Goal: Transaction & Acquisition: Purchase product/service

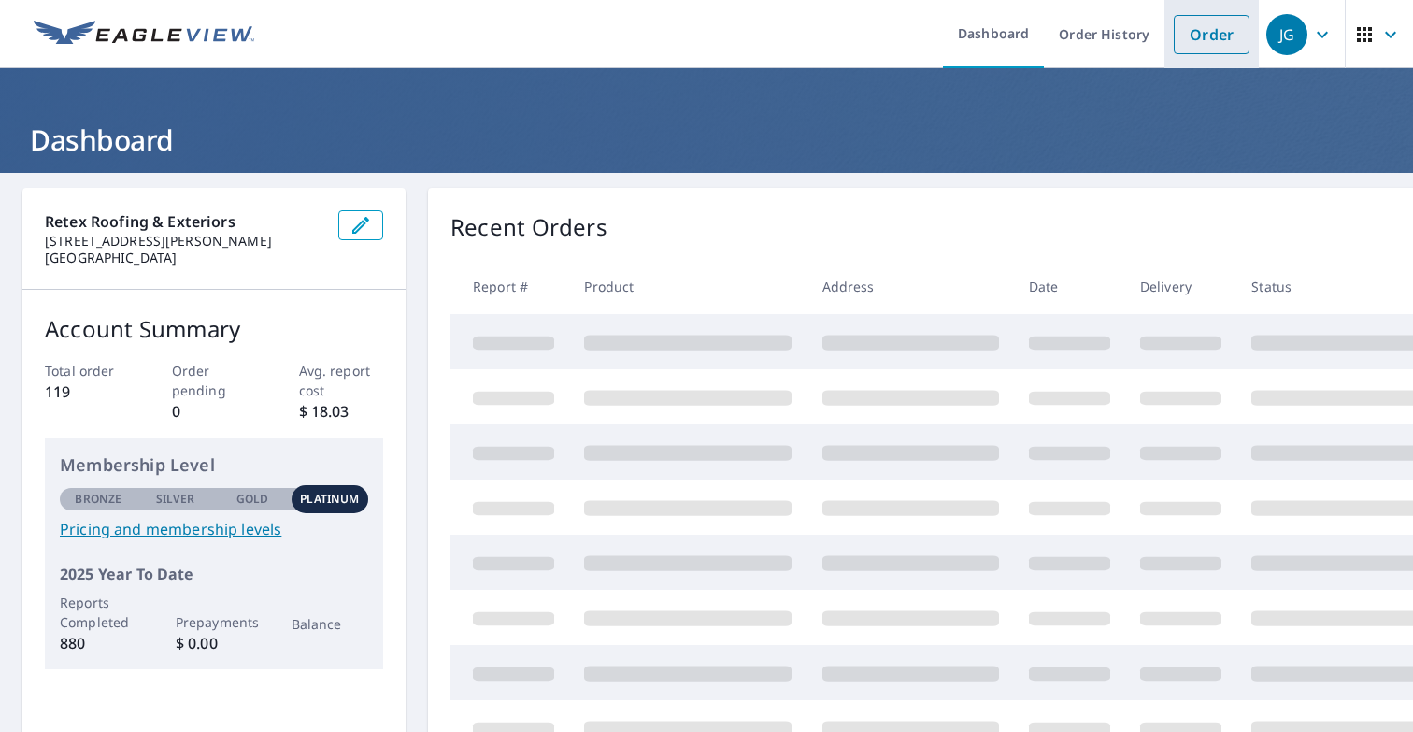
click at [1213, 35] on link "Order" at bounding box center [1212, 34] width 76 height 39
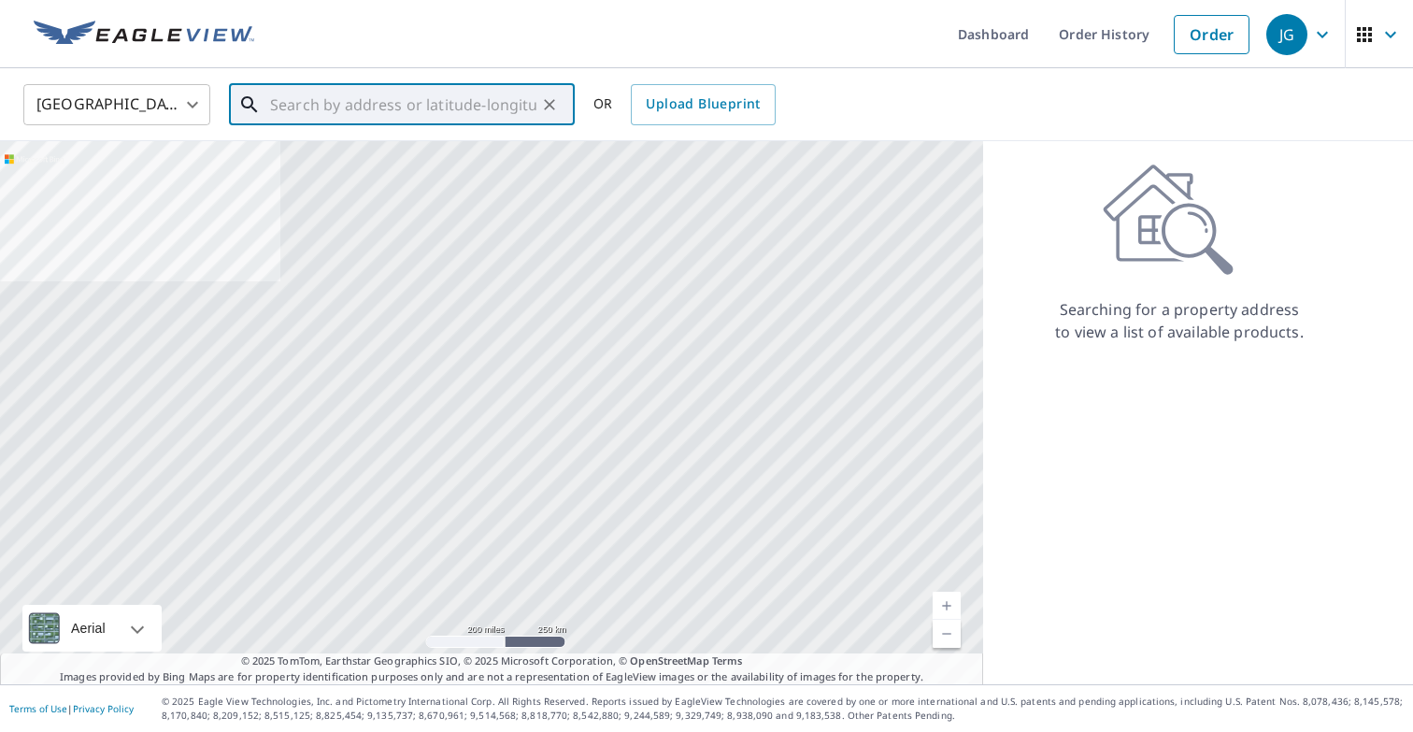
click at [366, 107] on input "text" at bounding box center [403, 105] width 266 height 52
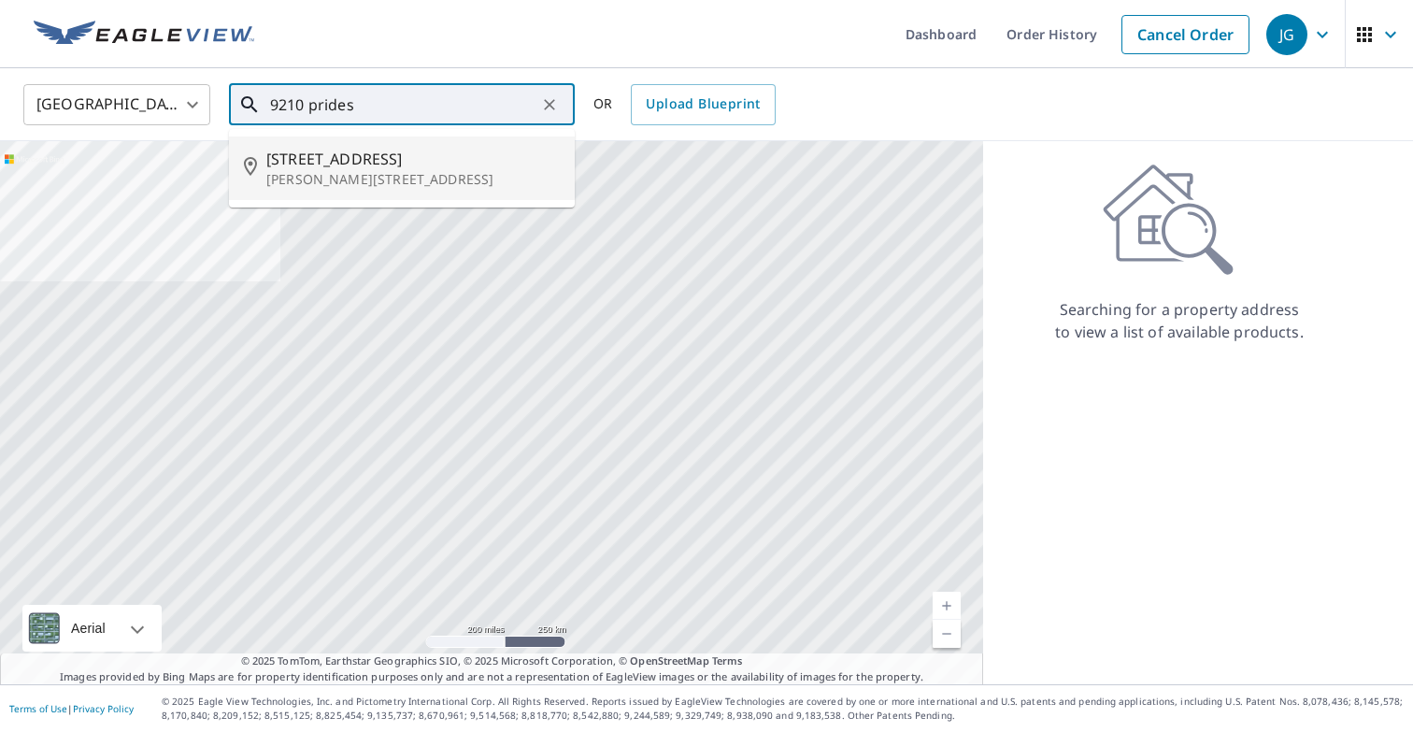
click at [357, 164] on span "[STREET_ADDRESS]" at bounding box center [412, 159] width 293 height 22
type input "[STREET_ADDRESS][PERSON_NAME]"
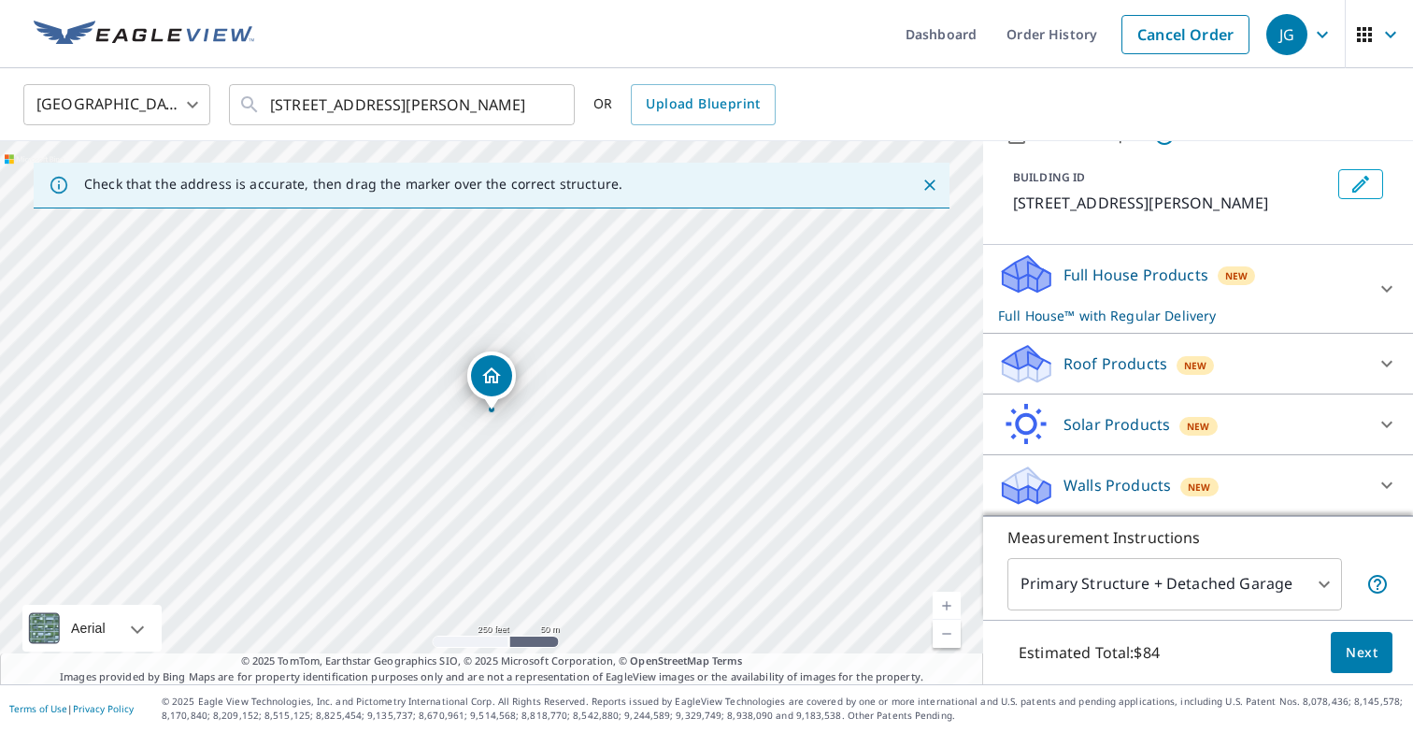
scroll to position [112, 0]
click at [1368, 355] on div at bounding box center [1387, 363] width 45 height 45
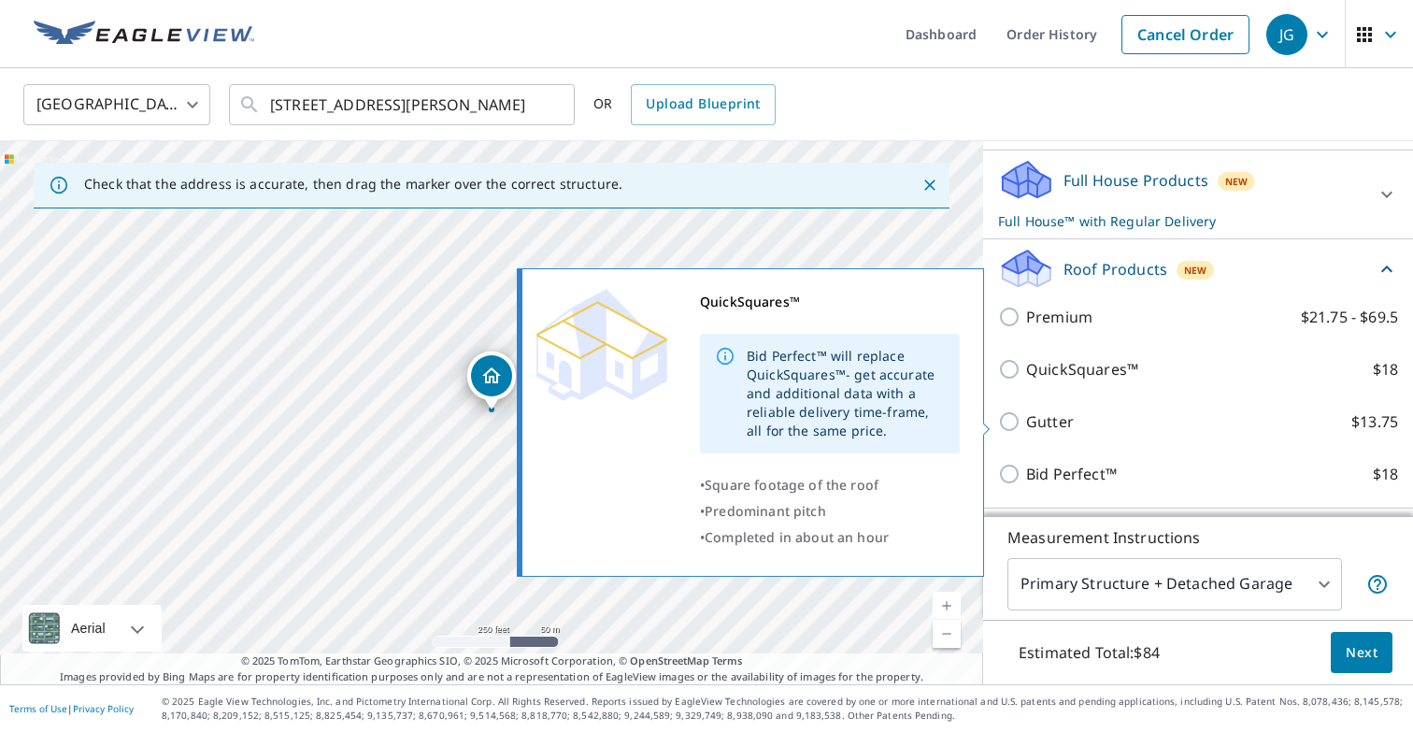
scroll to position [264, 0]
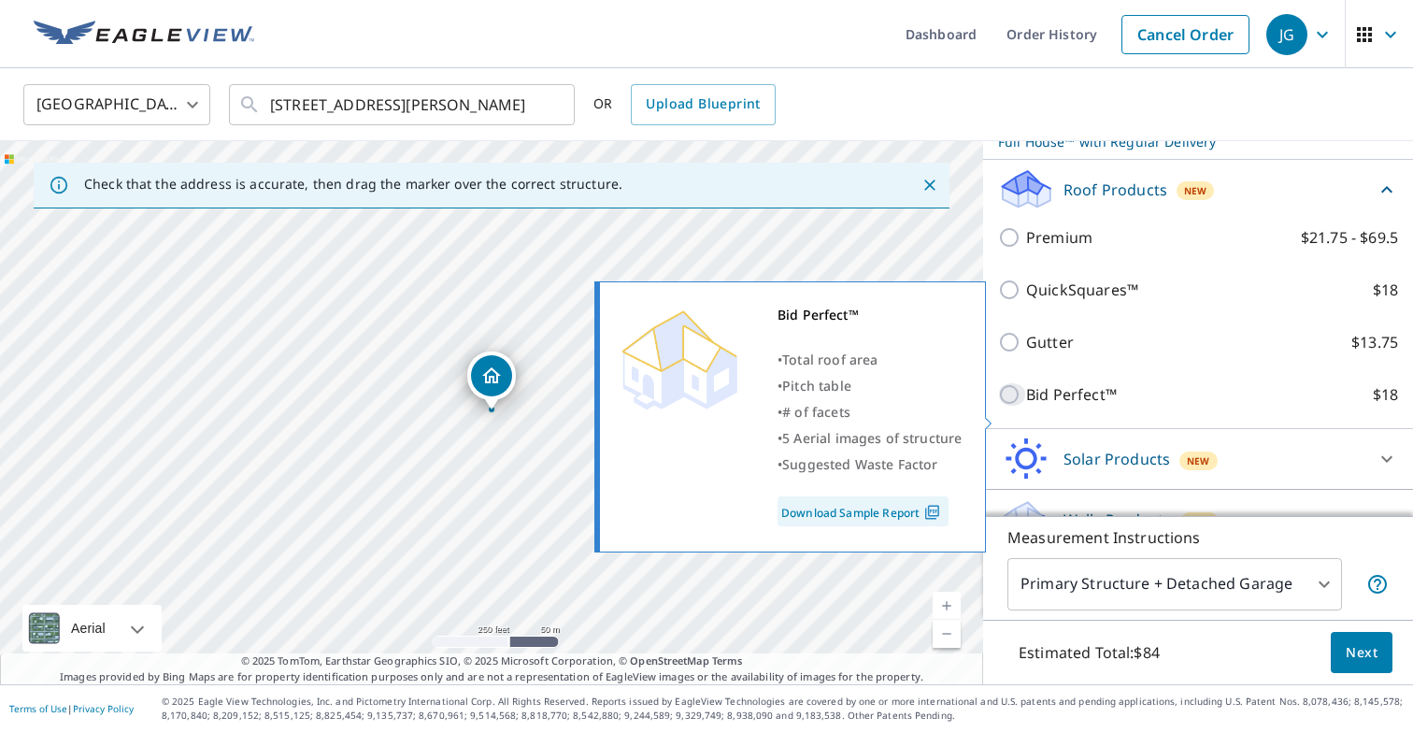
click at [1015, 406] on input "Bid Perfect™ $18" at bounding box center [1012, 394] width 28 height 22
checkbox input "true"
checkbox input "false"
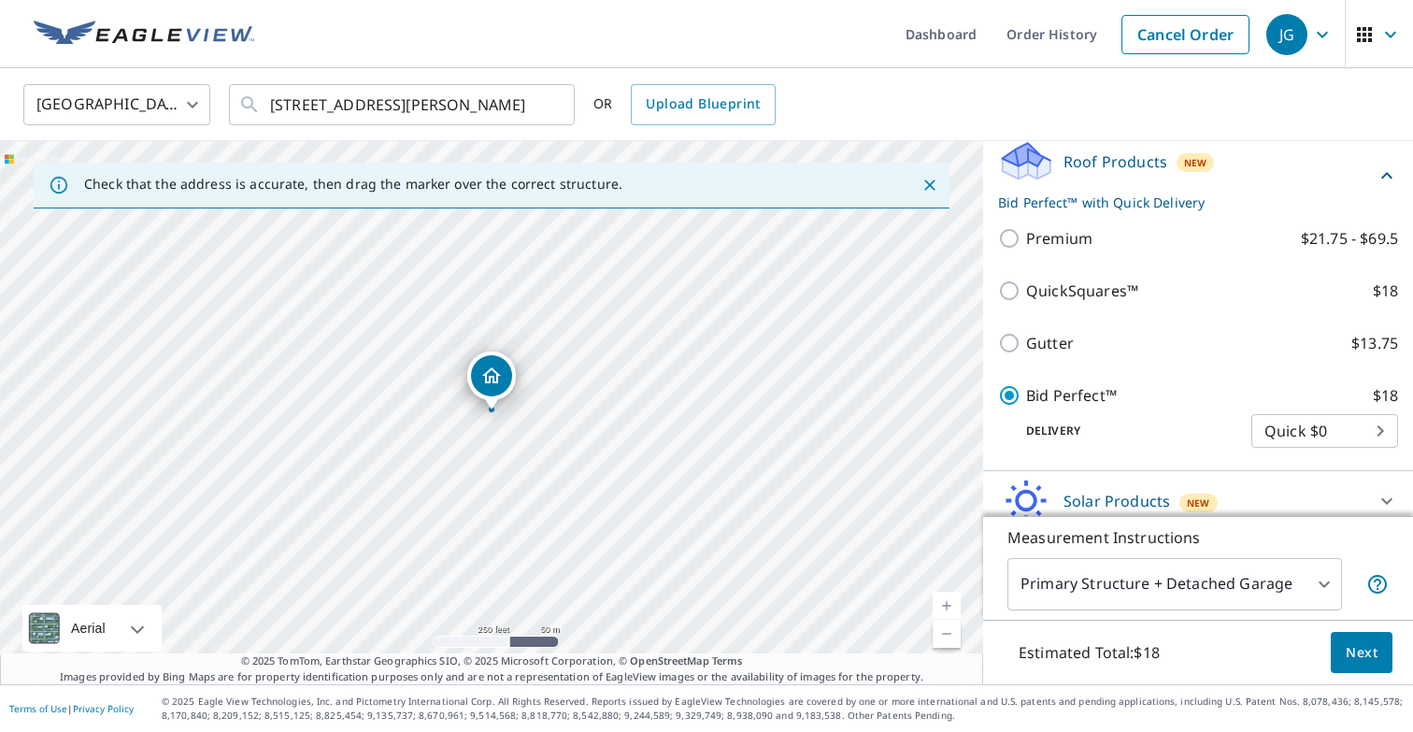
scroll to position [0, 0]
click at [1353, 648] on span "Next" at bounding box center [1362, 652] width 32 height 23
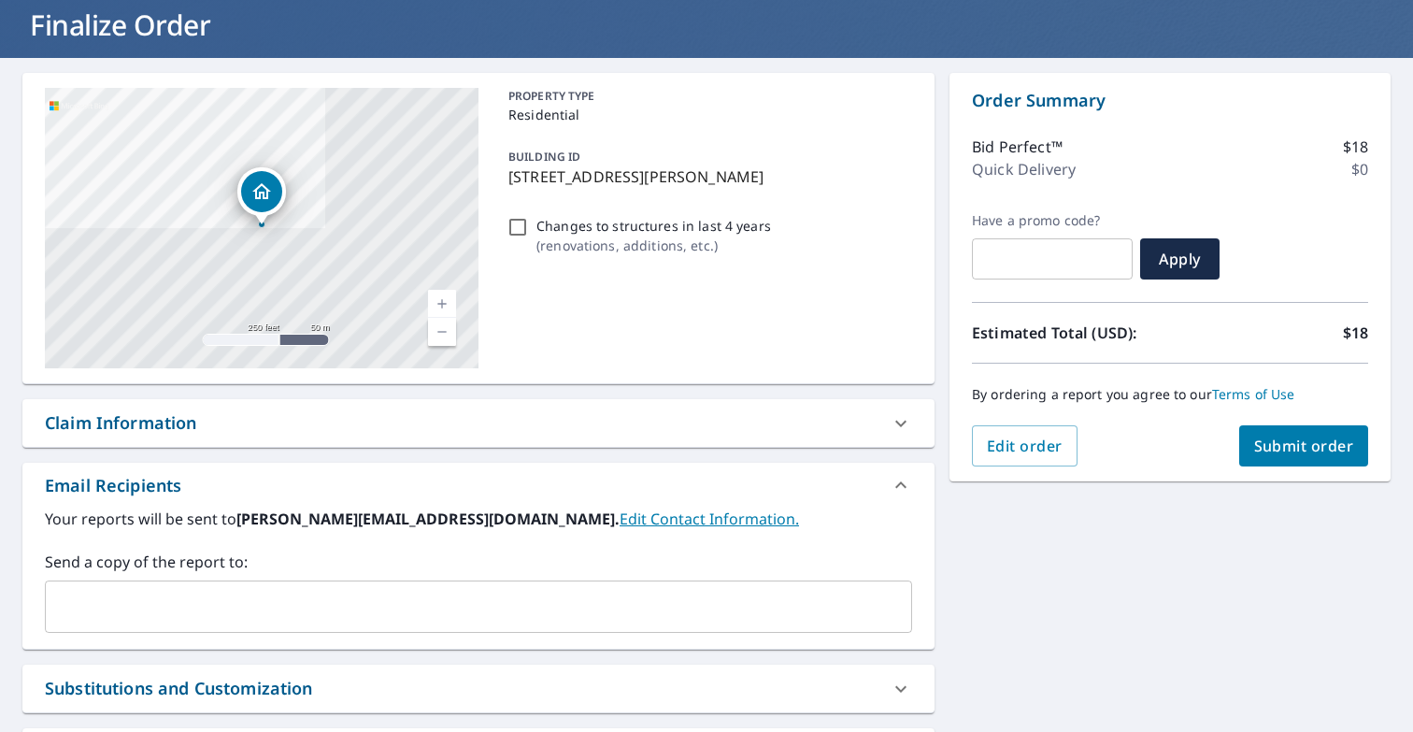
scroll to position [115, 0]
click at [1306, 440] on span "Submit order" at bounding box center [1304, 446] width 100 height 21
checkbox input "true"
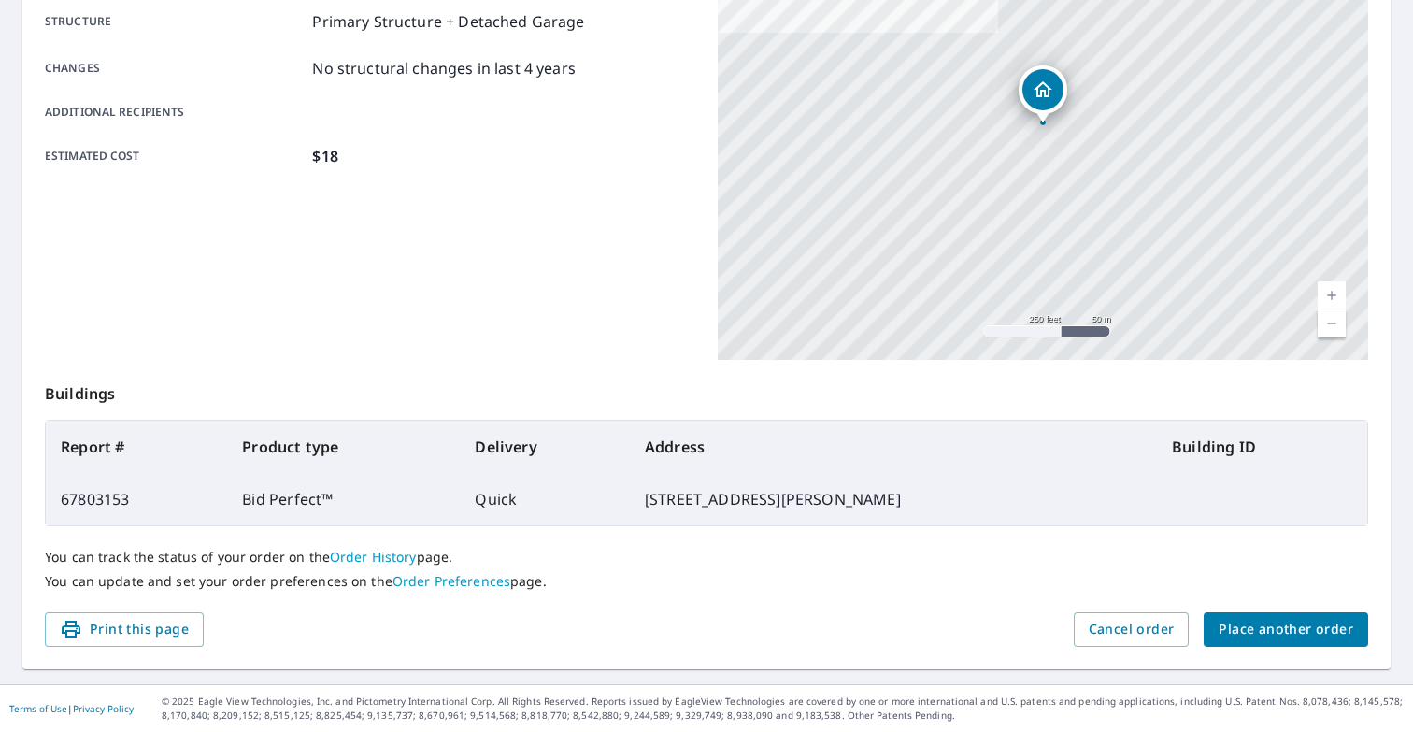
scroll to position [367, 0]
